Goal: Task Accomplishment & Management: Use online tool/utility

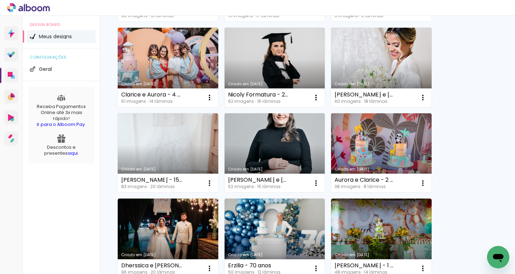
scroll to position [244, 0]
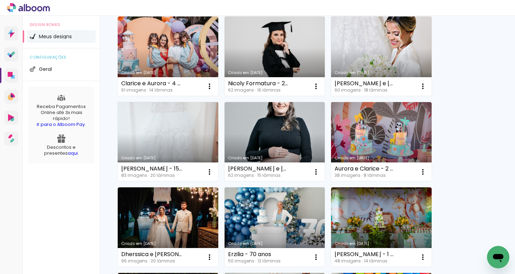
click at [155, 134] on link "Criado em [DATE]" at bounding box center [168, 141] width 101 height 79
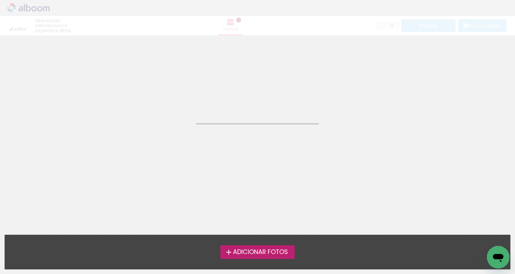
type input "JPG"
type input "Alta, 300 DPI"
